Goal: Book appointment/travel/reservation

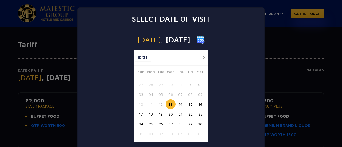
click at [202, 58] on button "button" at bounding box center [204, 58] width 7 height 7
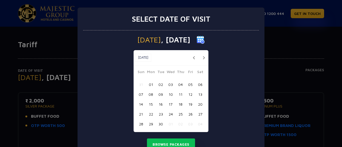
click at [178, 93] on button "11" at bounding box center [181, 95] width 10 height 10
click at [178, 141] on button "Browse Packages" at bounding box center [171, 145] width 48 height 12
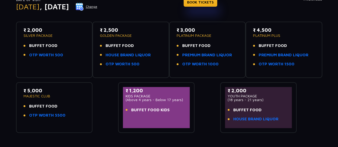
scroll to position [72, 0]
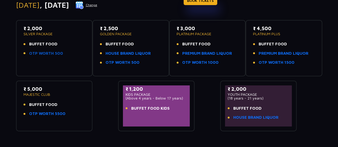
click at [56, 52] on link "OTP WORTH 500" at bounding box center [46, 54] width 34 height 6
